Goal: Task Accomplishment & Management: Manage account settings

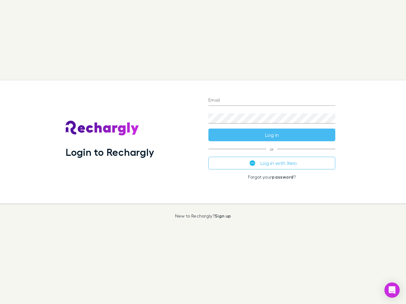
click at [203, 152] on div "Login to Rechargly" at bounding box center [132, 142] width 143 height 123
click at [272, 101] on input "Email" at bounding box center [271, 101] width 127 height 10
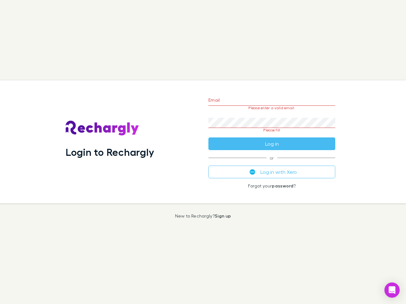
click at [272, 135] on form "Email Please enter a valid email. Password Please fill Log in" at bounding box center [271, 121] width 127 height 60
click at [272, 163] on div "Email Please enter a valid email. Password Please fill Log in or Log in with Xe…" at bounding box center [271, 142] width 137 height 123
click at [392, 290] on icon "Open Intercom Messenger" at bounding box center [392, 291] width 7 height 8
